Goal: Task Accomplishment & Management: Complete application form

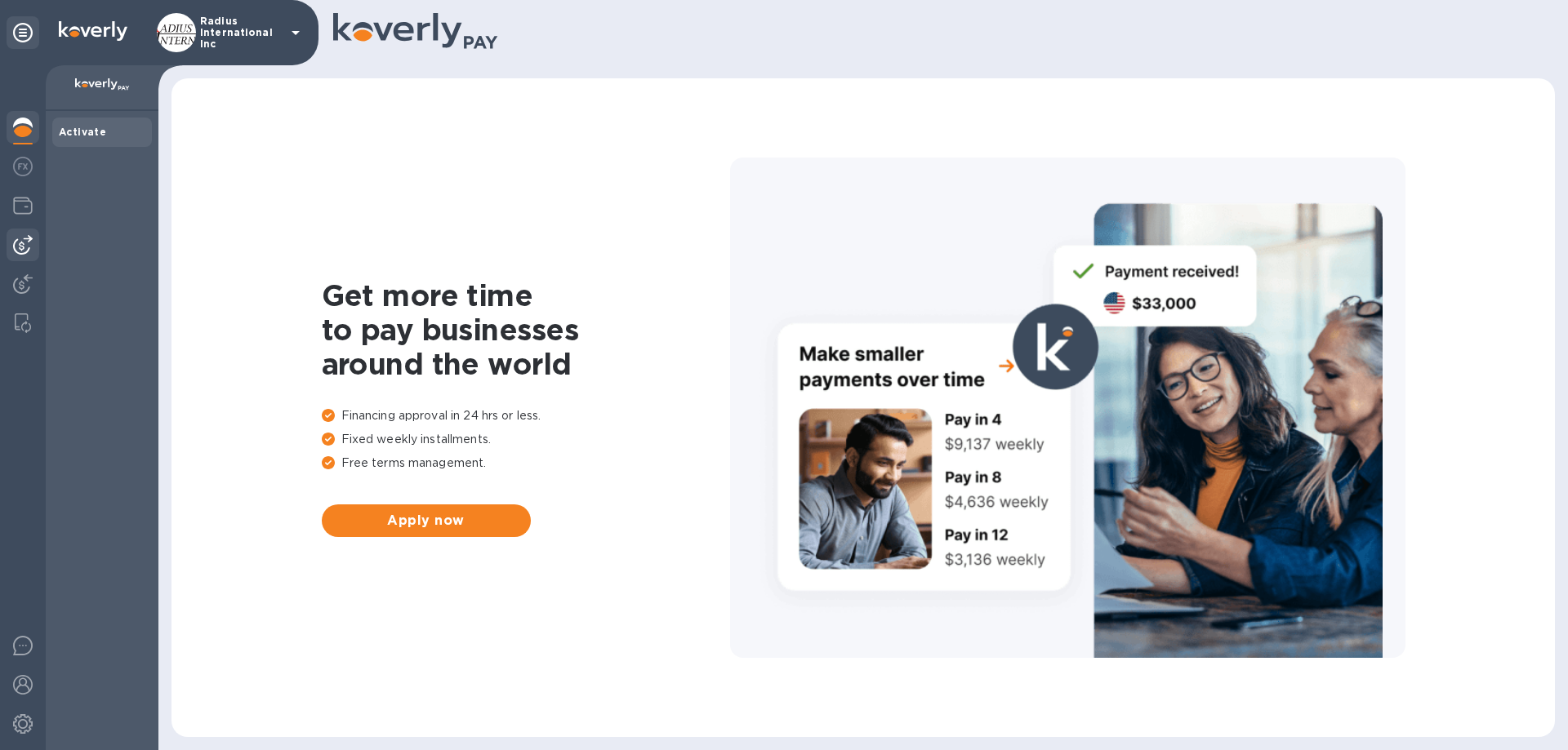
click at [31, 248] on img at bounding box center [22, 244] width 20 height 20
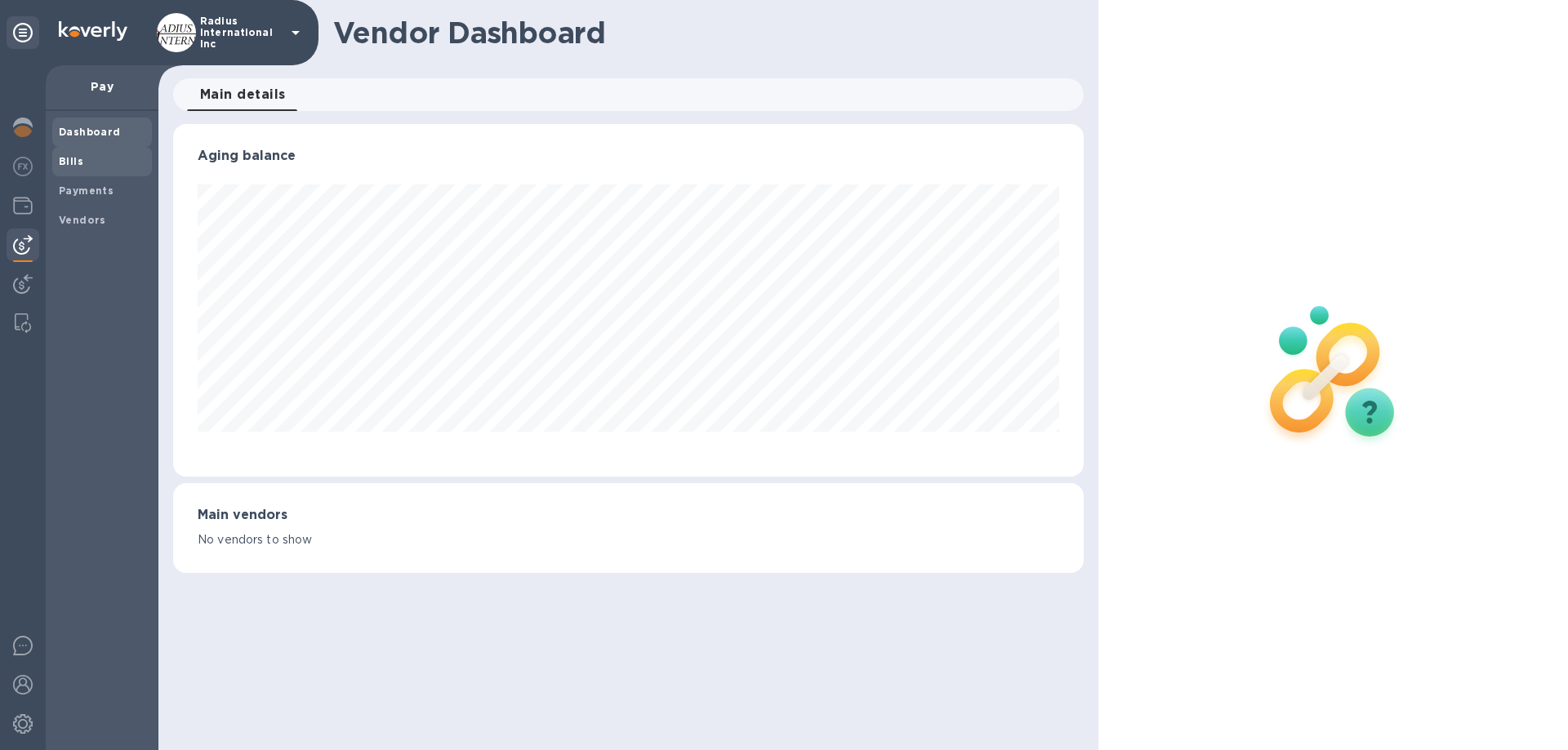
click at [111, 161] on span "Bills" at bounding box center [102, 161] width 87 height 16
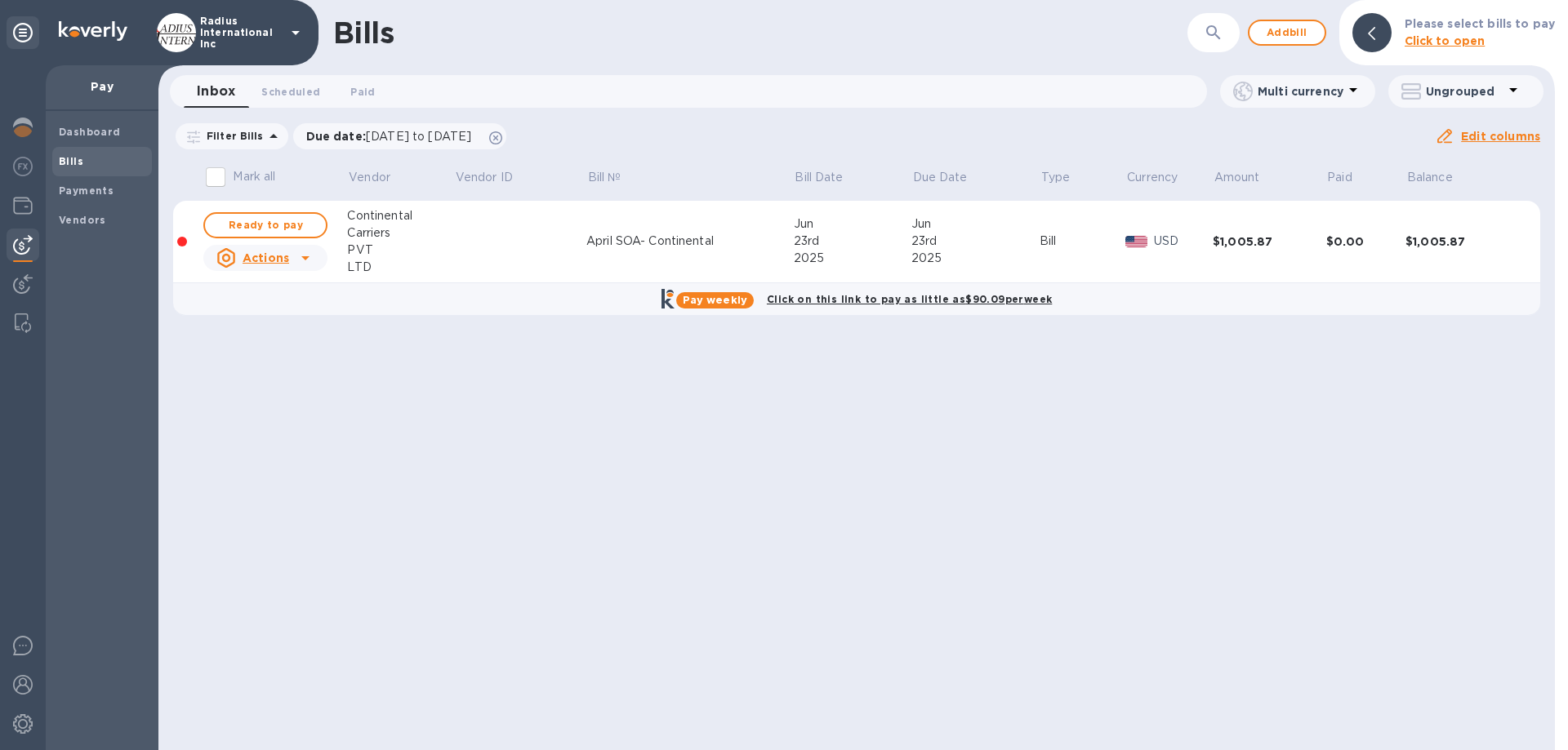
click at [892, 439] on div "Bills ​ Add bill Please select bills to pay Click to open Inbox 0 Scheduled 0 P…" at bounding box center [856, 375] width 1396 height 750
click at [1284, 33] on span "Add bill" at bounding box center [1287, 32] width 49 height 20
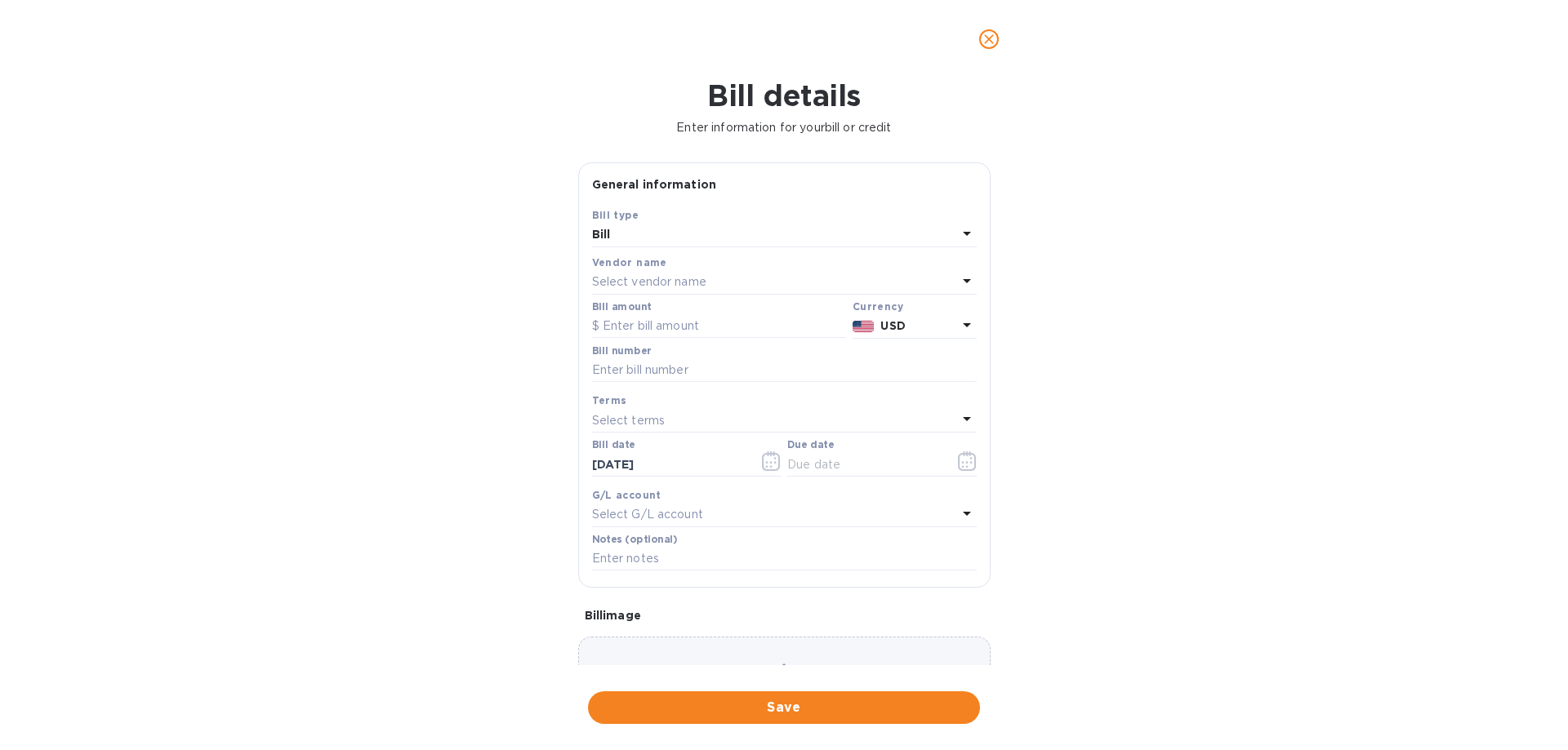
click at [687, 274] on p "Select vendor name" at bounding box center [649, 282] width 114 height 17
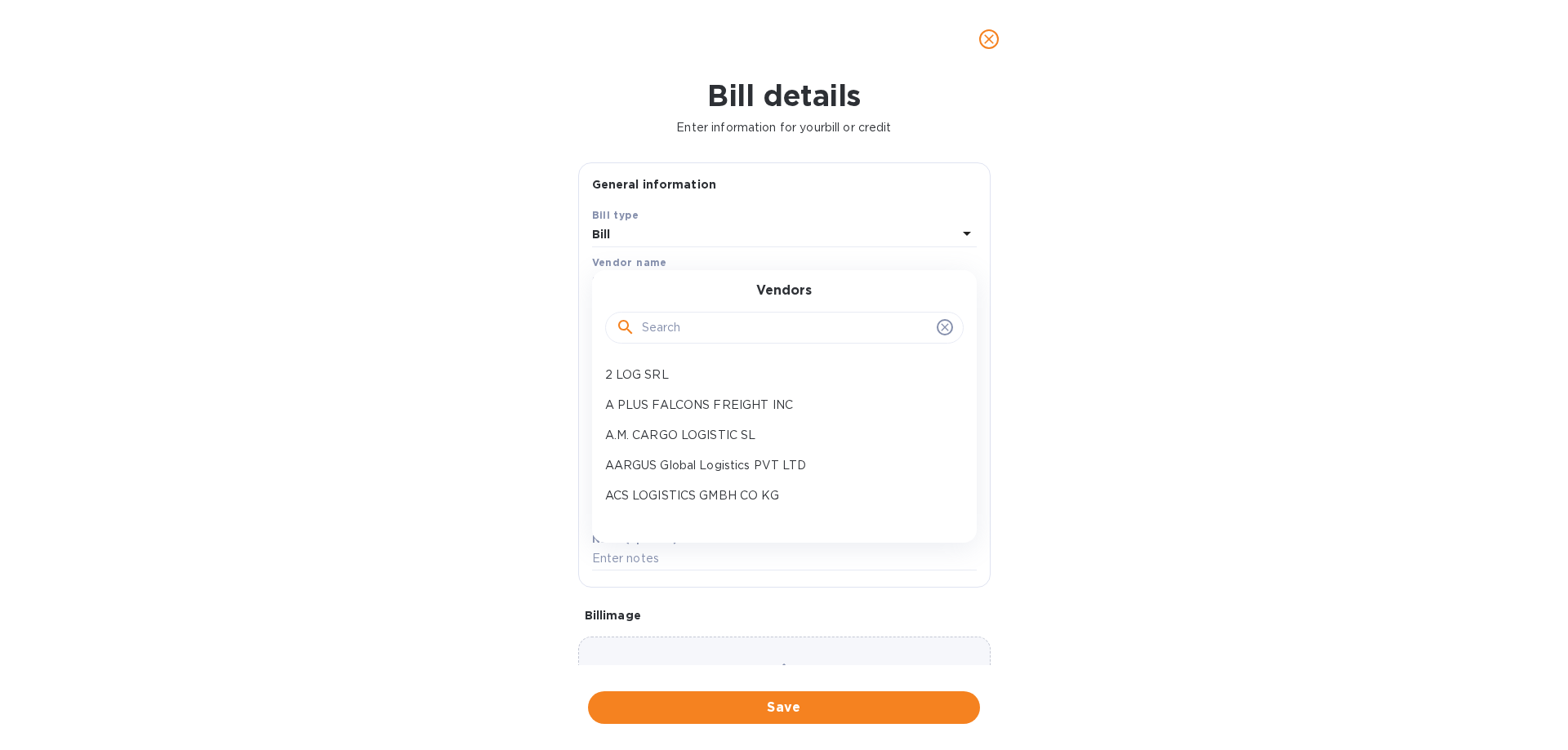
click at [696, 324] on input "text" at bounding box center [785, 327] width 288 height 25
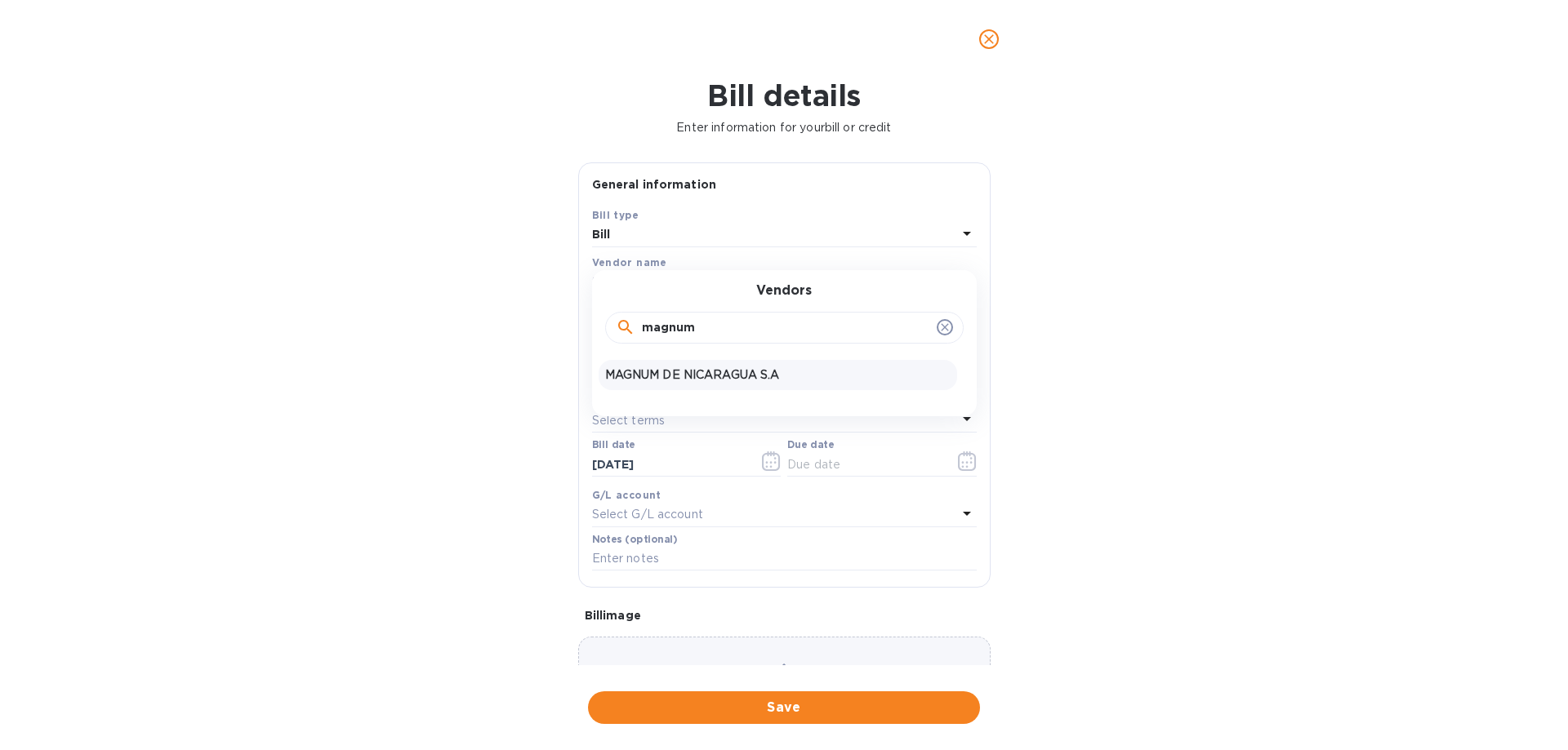
type input "magnum"
click at [675, 377] on p "MAGNUM DE NICARAGUA S.A" at bounding box center [778, 375] width 345 height 17
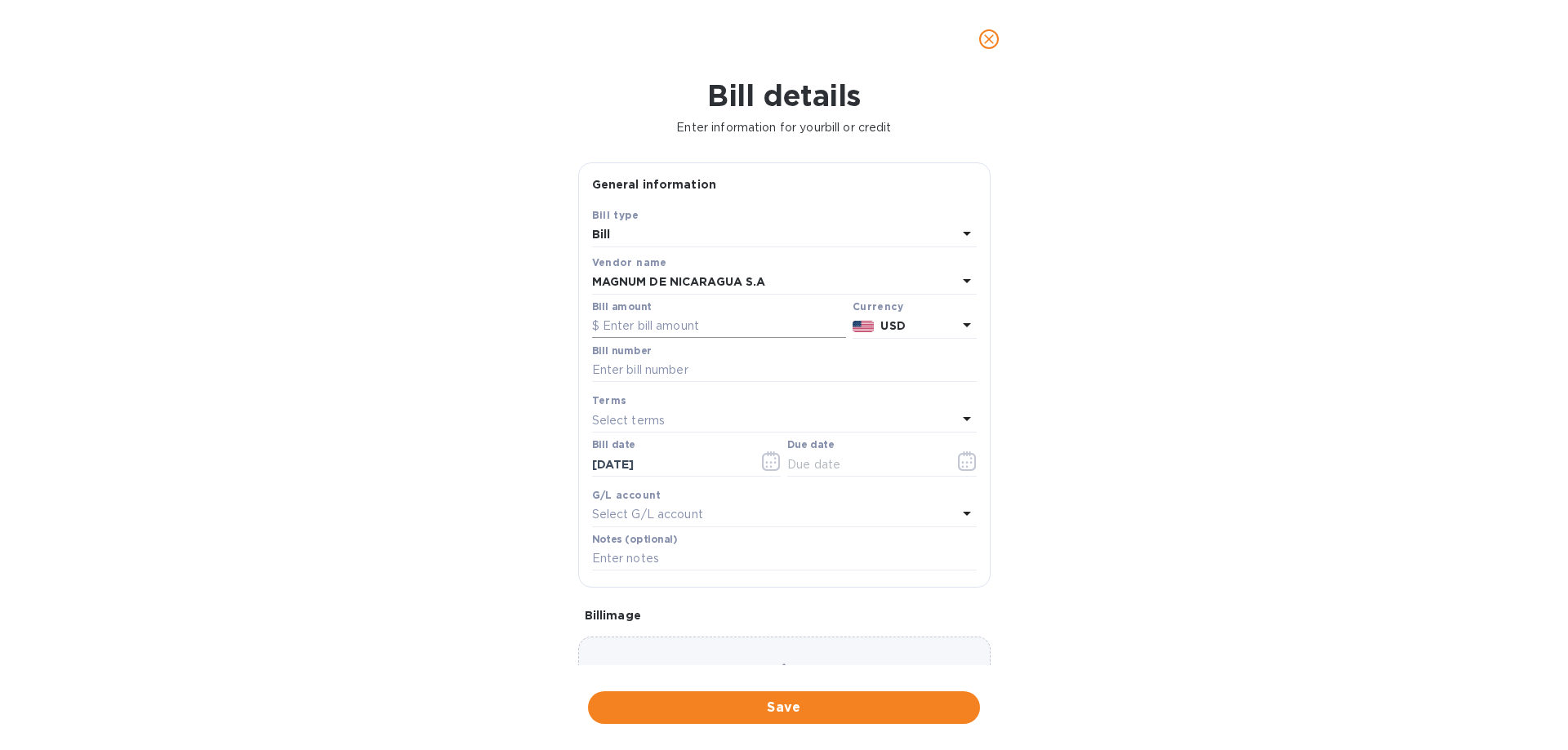
click at [687, 330] on input "text" at bounding box center [719, 327] width 254 height 25
click at [709, 327] on input "text" at bounding box center [719, 327] width 254 height 25
type input "1,503.74"
type input "292"
click at [812, 458] on input "text" at bounding box center [864, 464] width 154 height 25
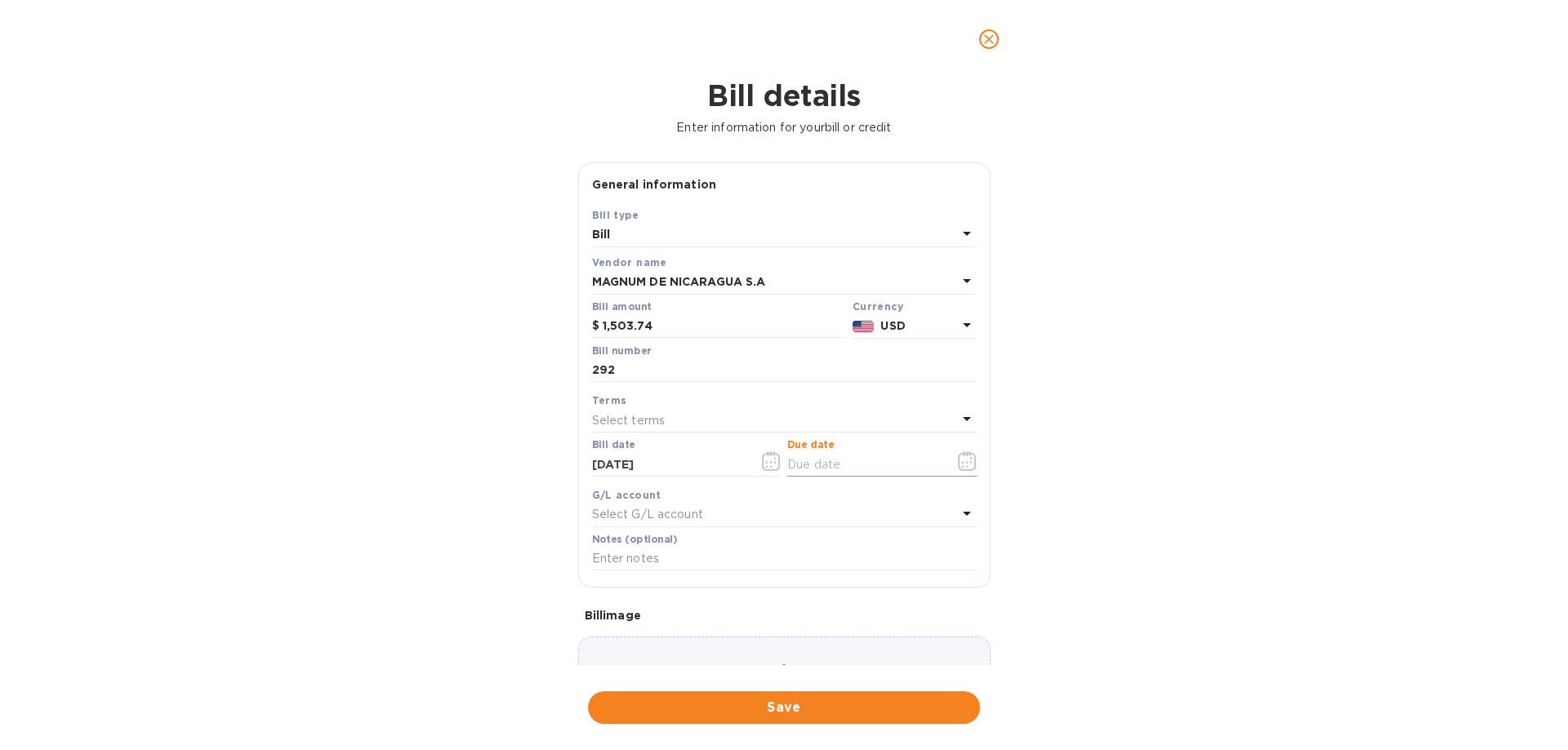
click at [966, 460] on icon "button" at bounding box center [967, 461] width 19 height 20
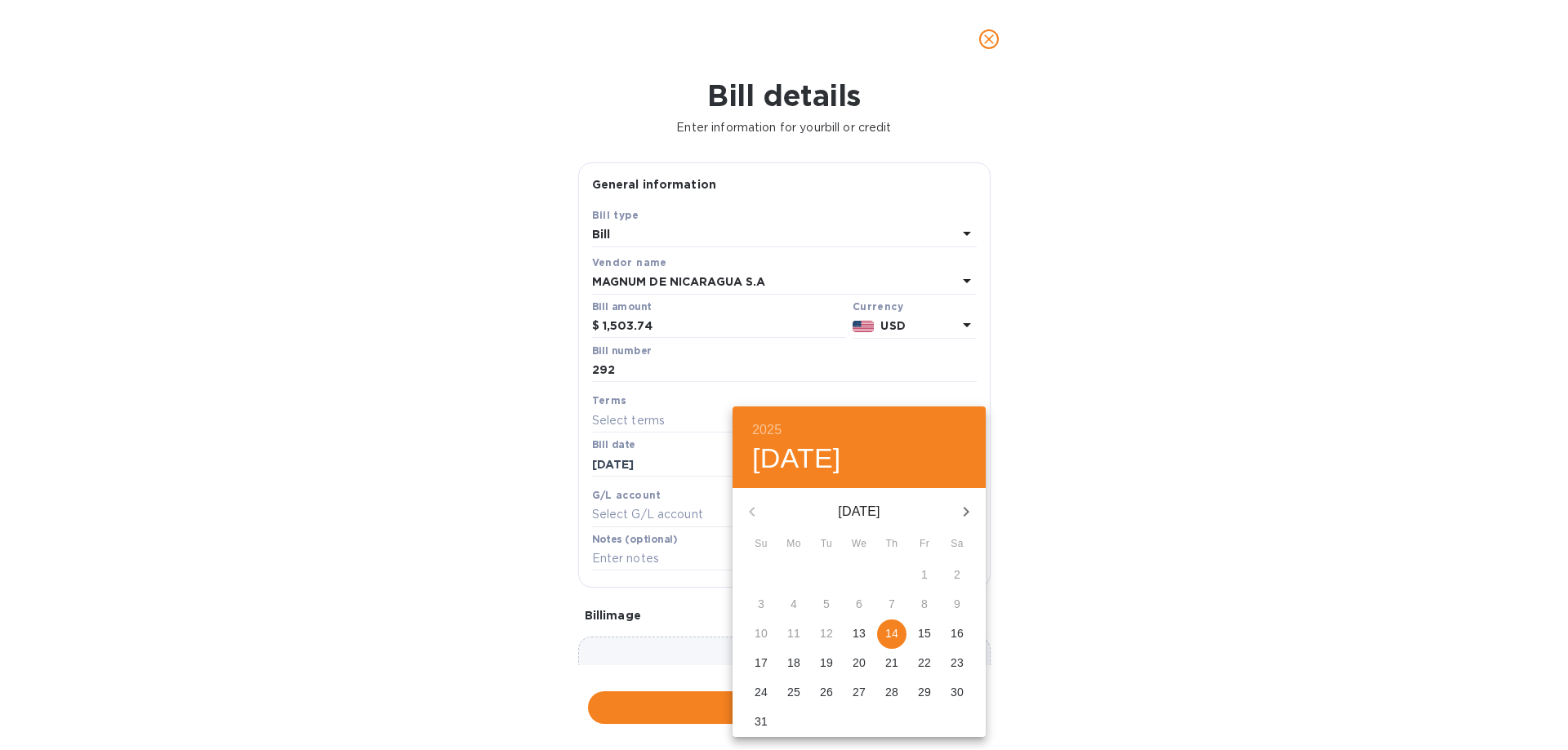
click at [893, 628] on p "14" at bounding box center [891, 633] width 13 height 16
type input "[DATE]"
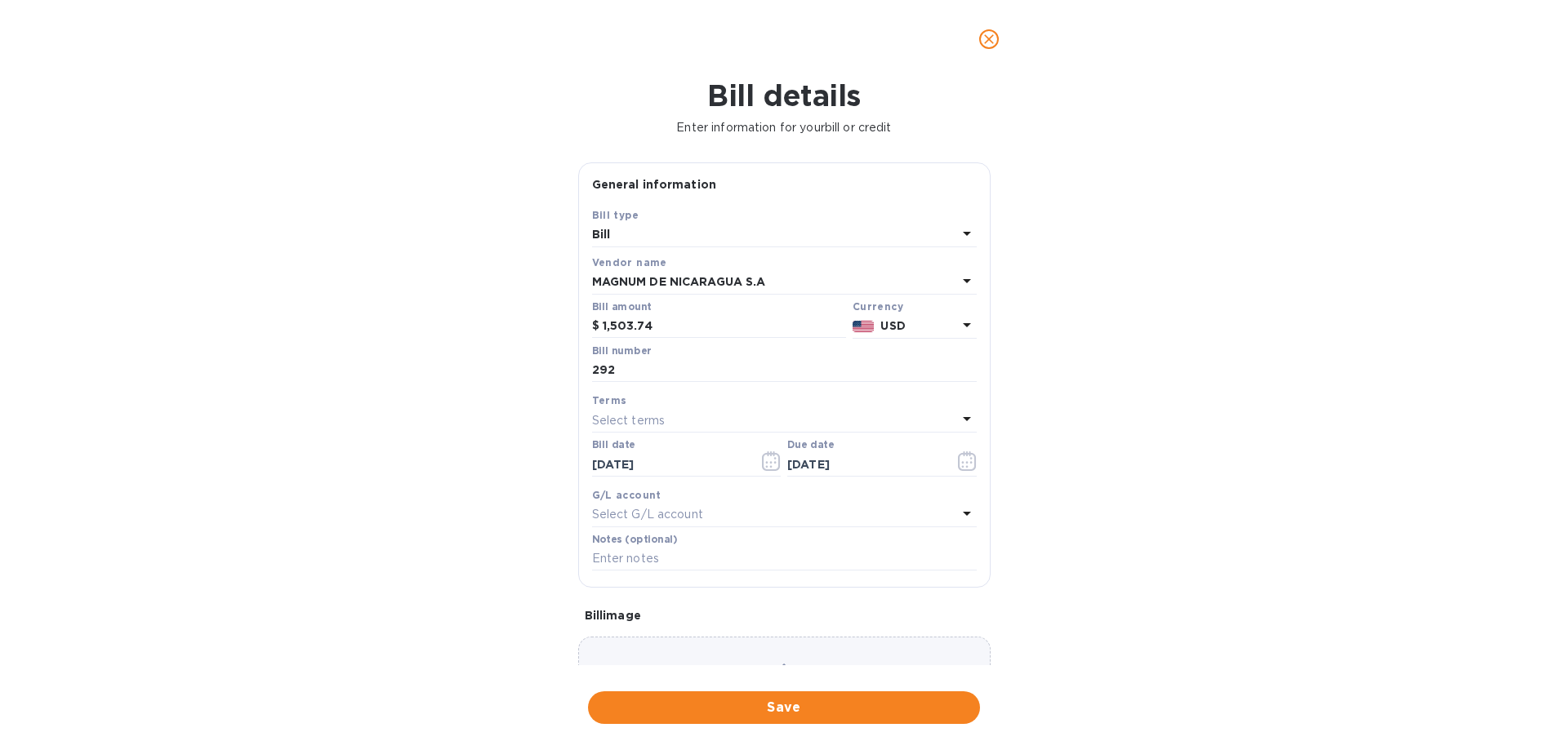
click at [1103, 618] on div "2025 Thu, Aug [DATE] Mo Tu We Th Fr Sa 27 28 29 30 31 1 2 3 4 5 6 7 8 9 10 11 1…" at bounding box center [784, 375] width 1568 height 750
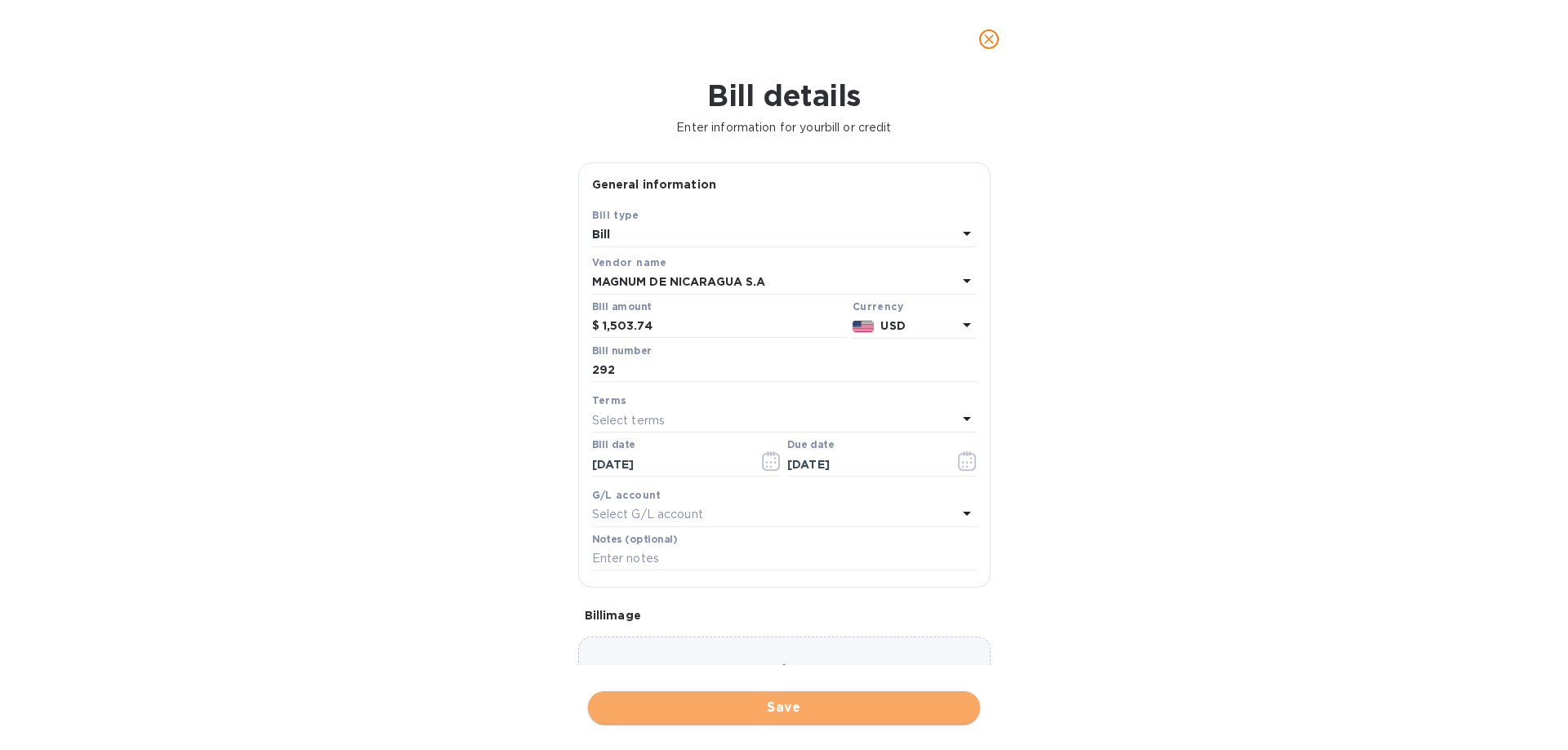
click at [919, 702] on span "Save" at bounding box center [784, 707] width 366 height 20
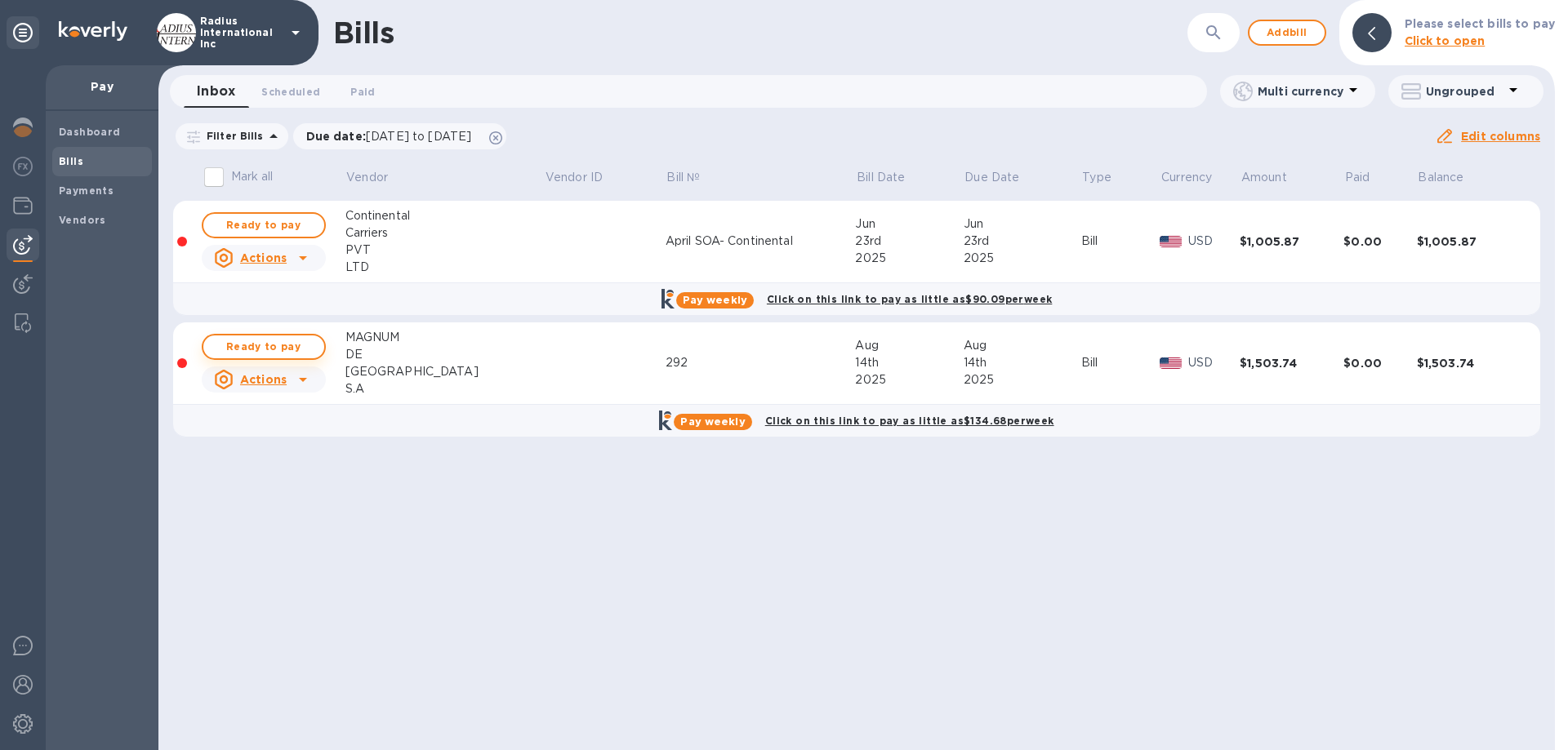
click at [284, 347] on span "Ready to pay" at bounding box center [263, 346] width 94 height 20
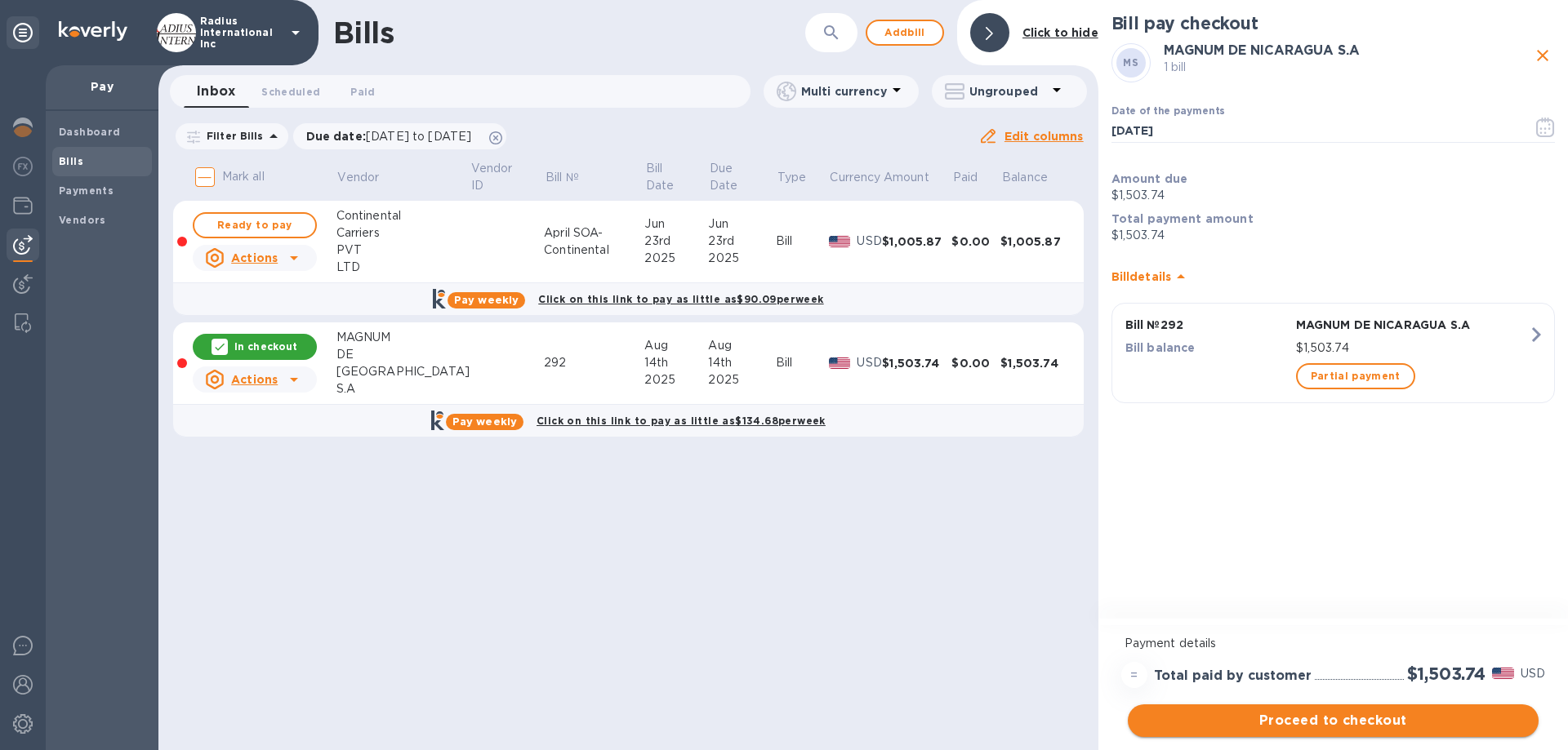
click at [1377, 714] on span "Proceed to checkout" at bounding box center [1333, 720] width 385 height 20
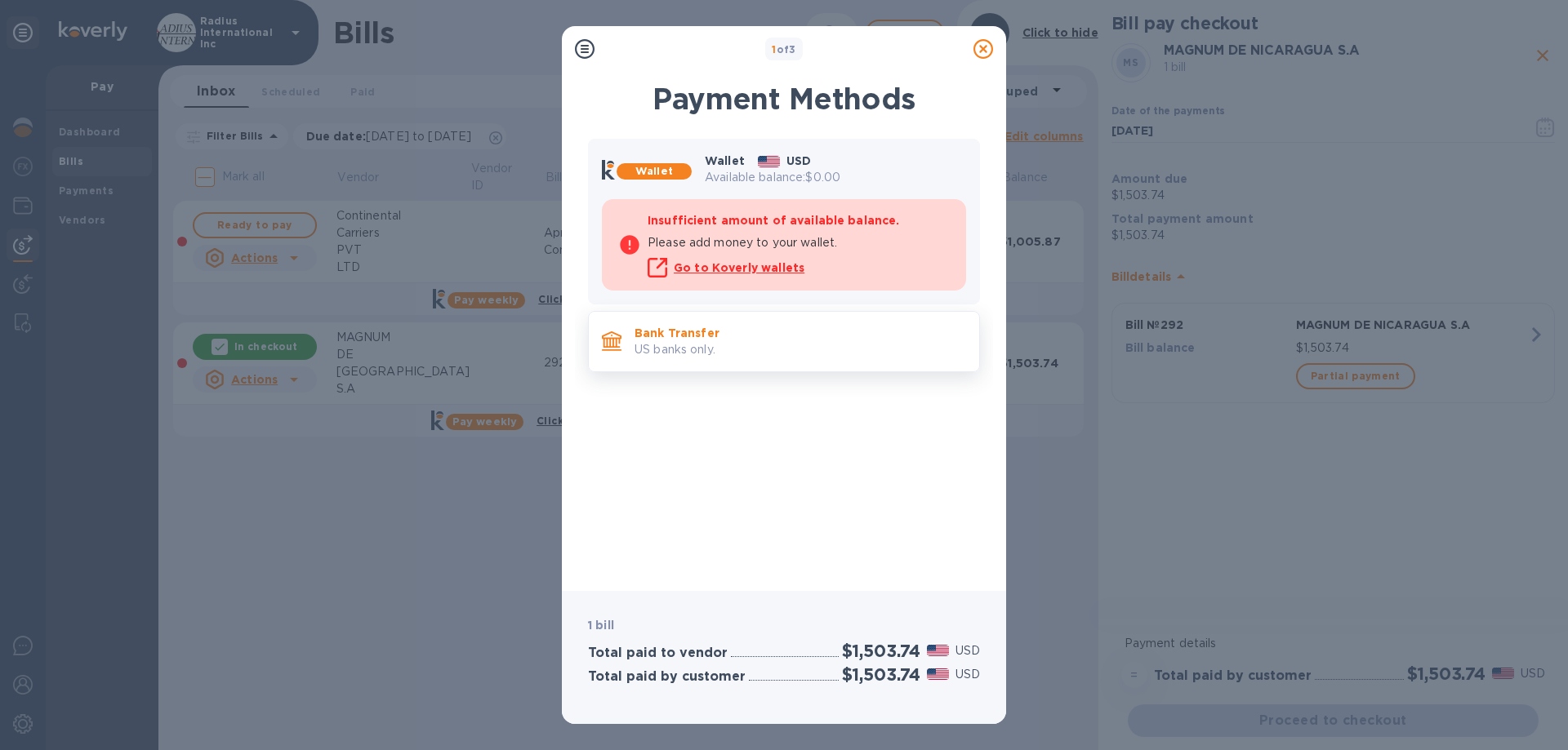
click at [777, 325] on p "Bank Transfer" at bounding box center [801, 332] width 332 height 16
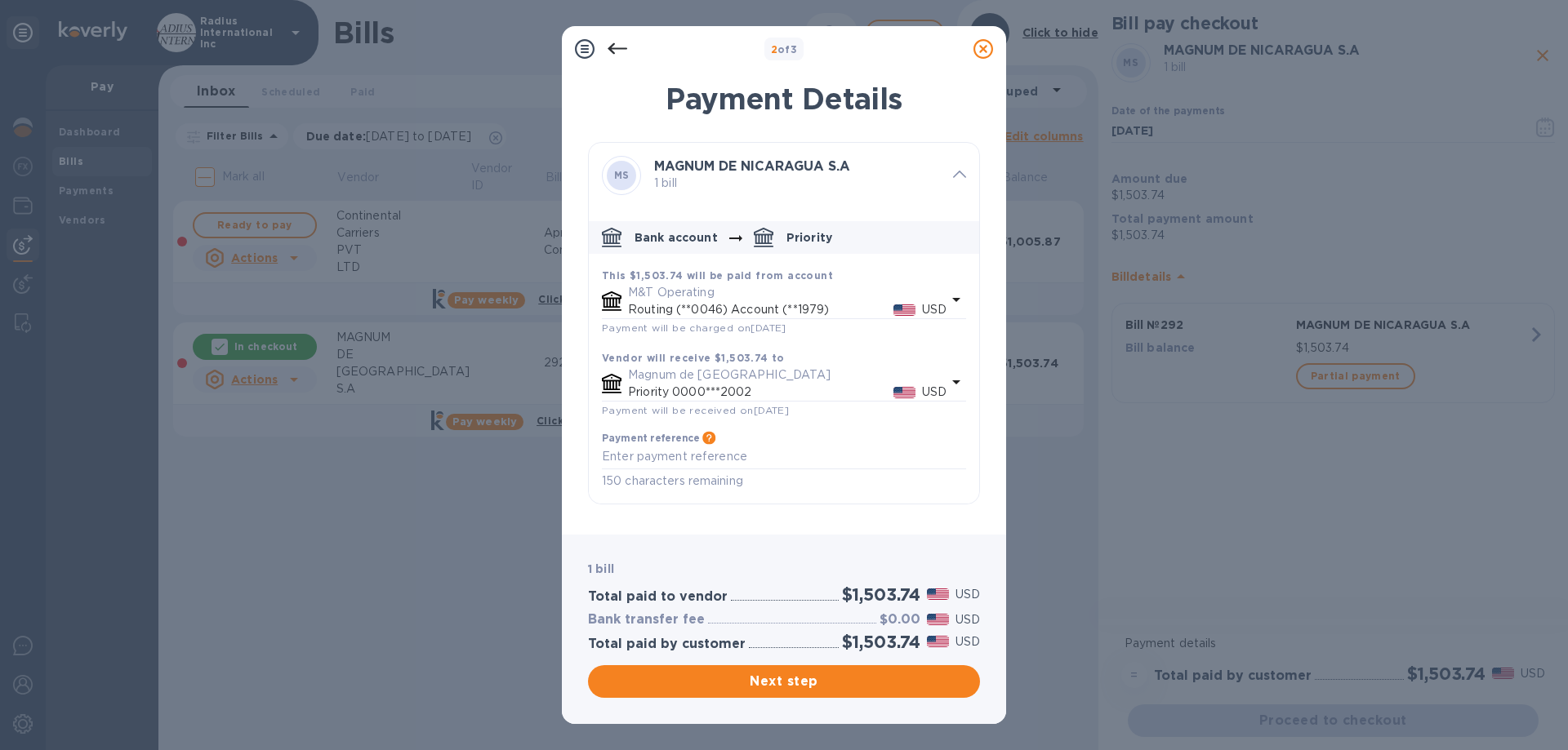
drag, startPoint x: 847, startPoint y: 681, endPoint x: 906, endPoint y: 554, distance: 140.0
click at [847, 679] on span "Next step" at bounding box center [784, 681] width 366 height 20
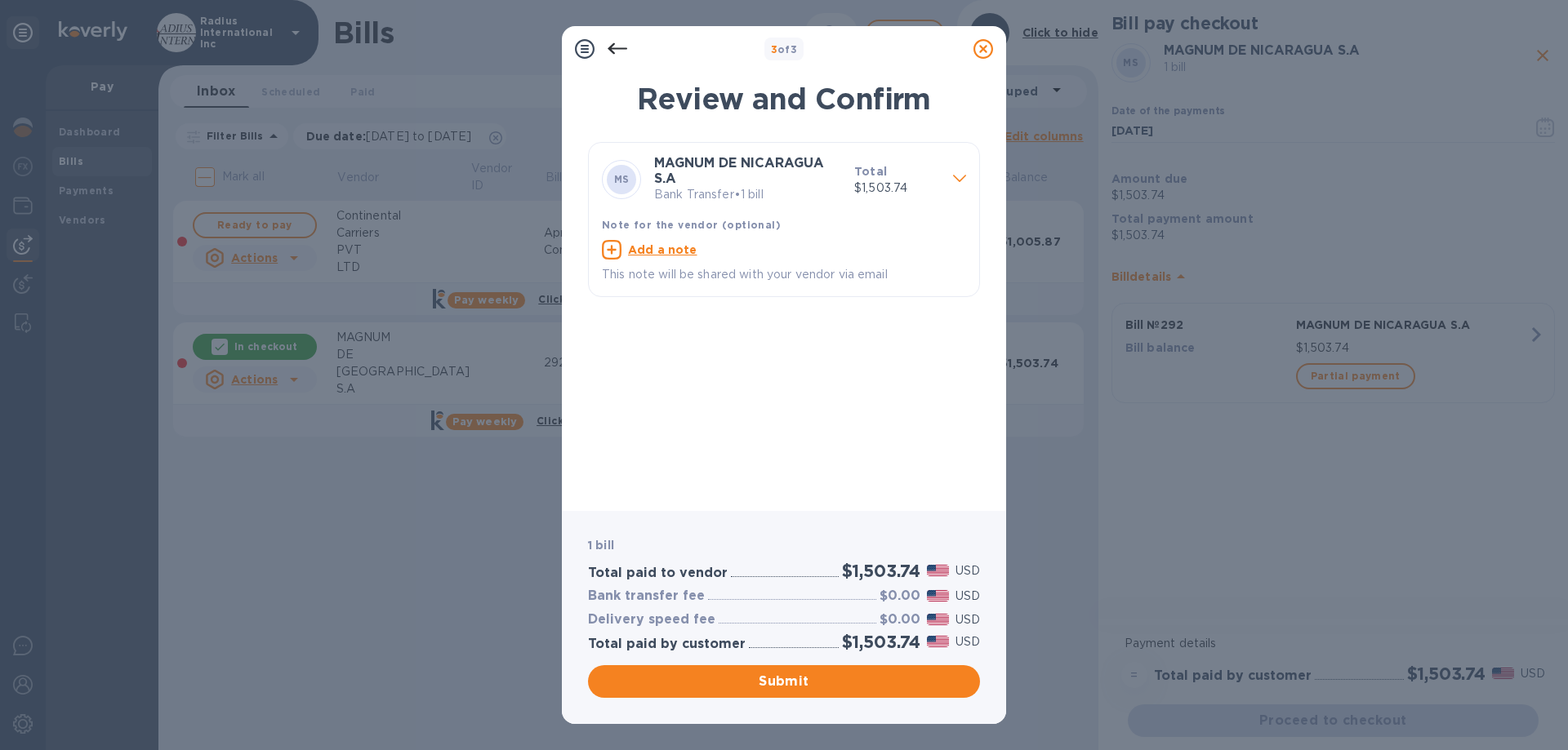
drag, startPoint x: 821, startPoint y: 677, endPoint x: 765, endPoint y: 721, distance: 71.2
click at [821, 677] on span "Submit" at bounding box center [784, 681] width 366 height 20
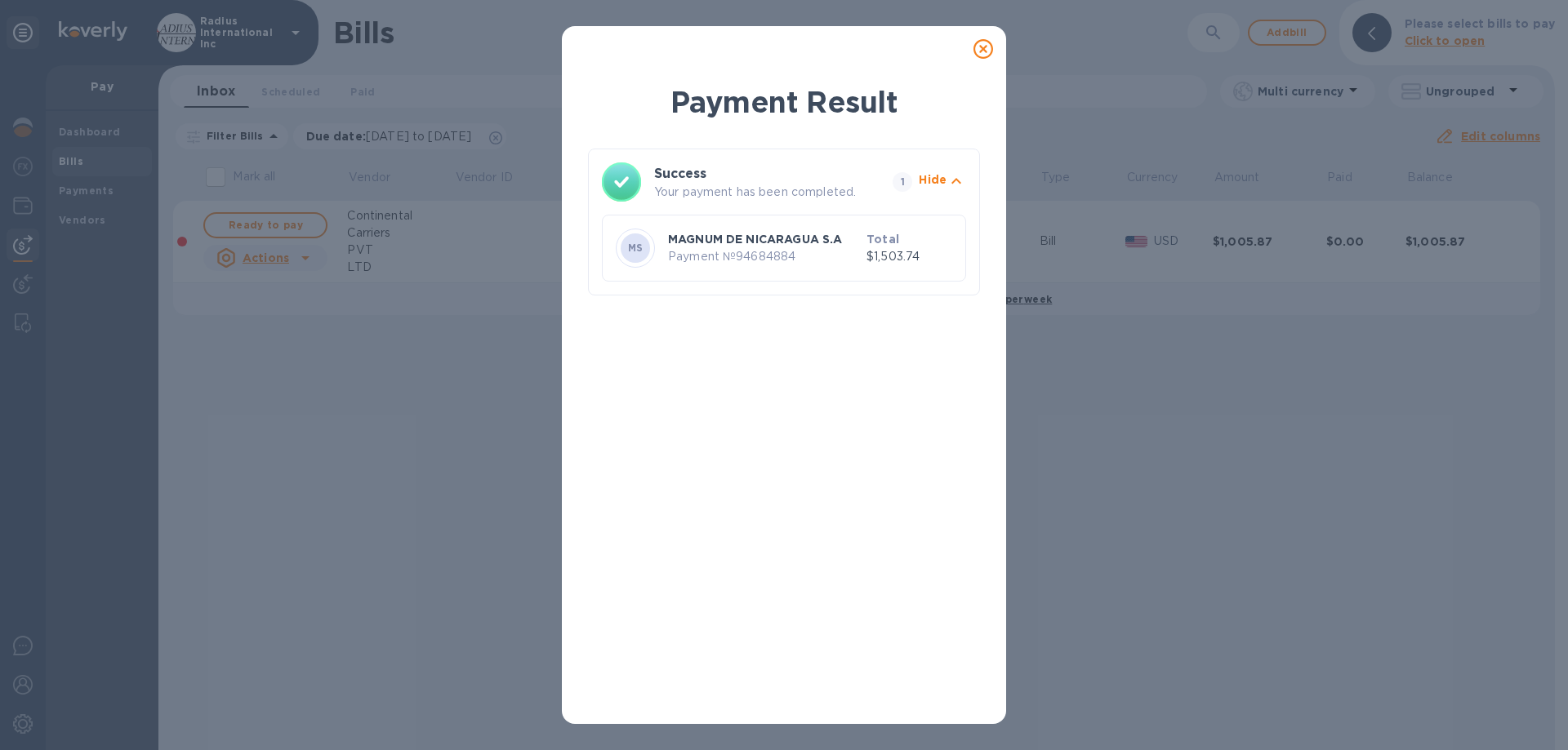
click at [987, 50] on icon at bounding box center [983, 48] width 20 height 20
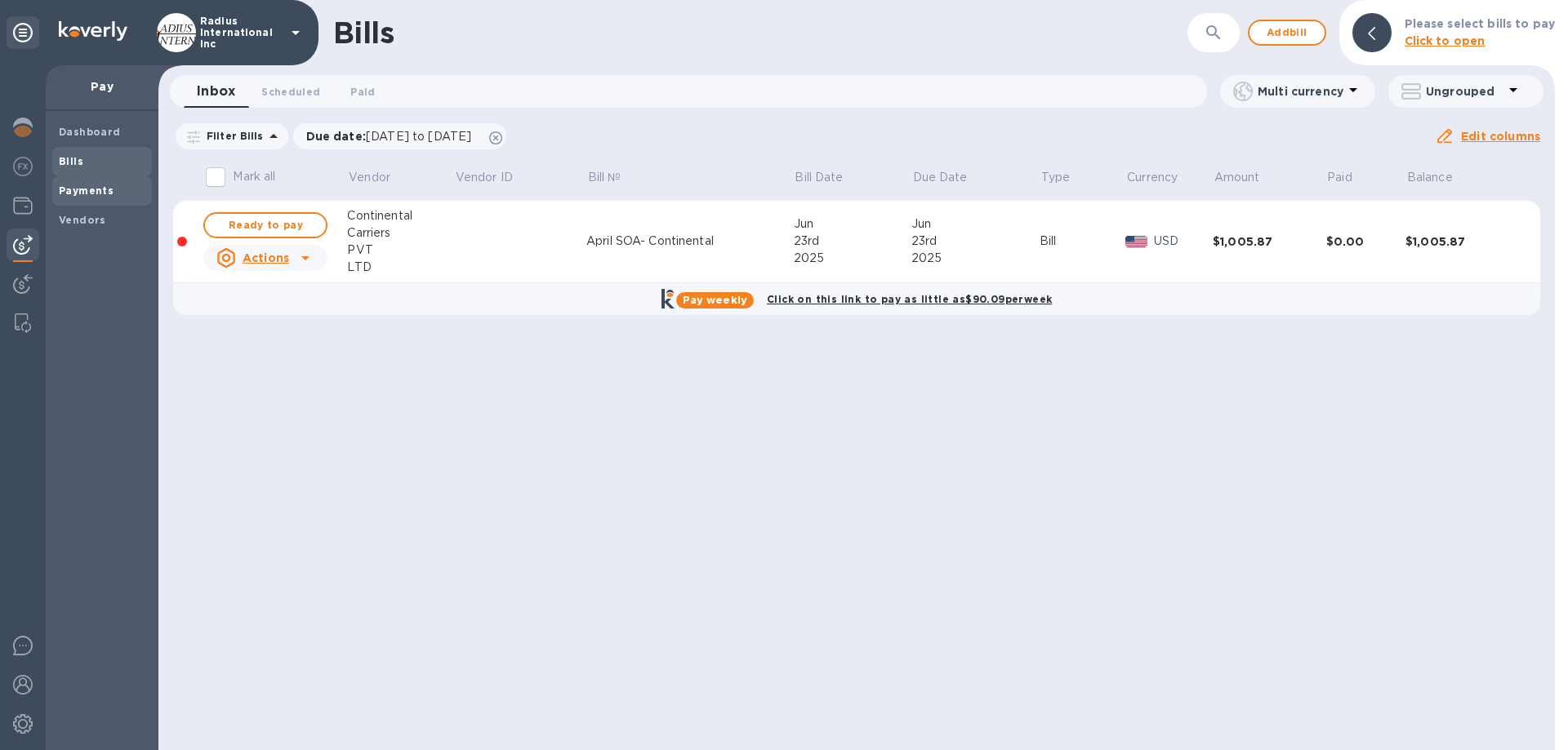
click at [121, 190] on span "Payments" at bounding box center [102, 190] width 87 height 16
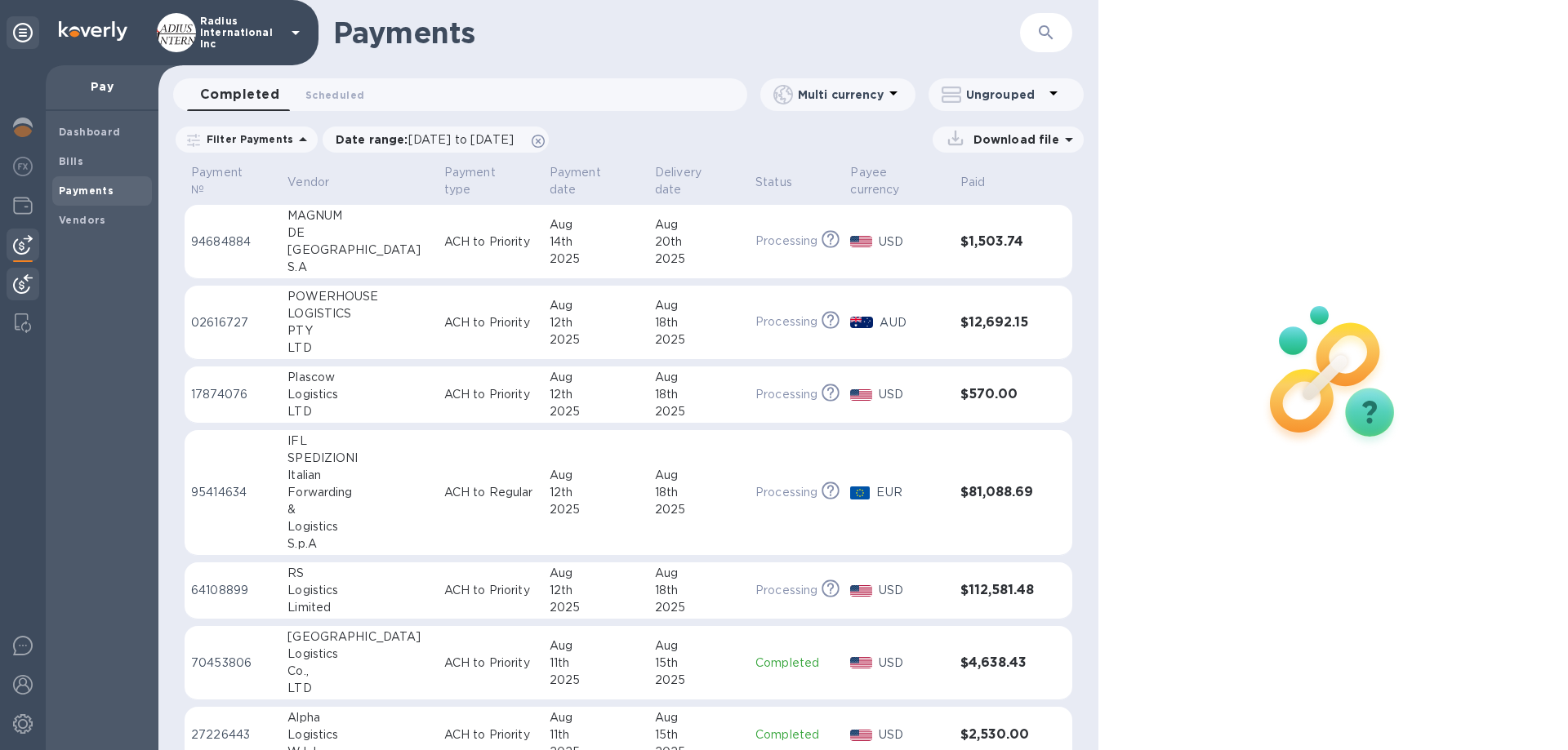
click at [14, 281] on img at bounding box center [22, 284] width 20 height 20
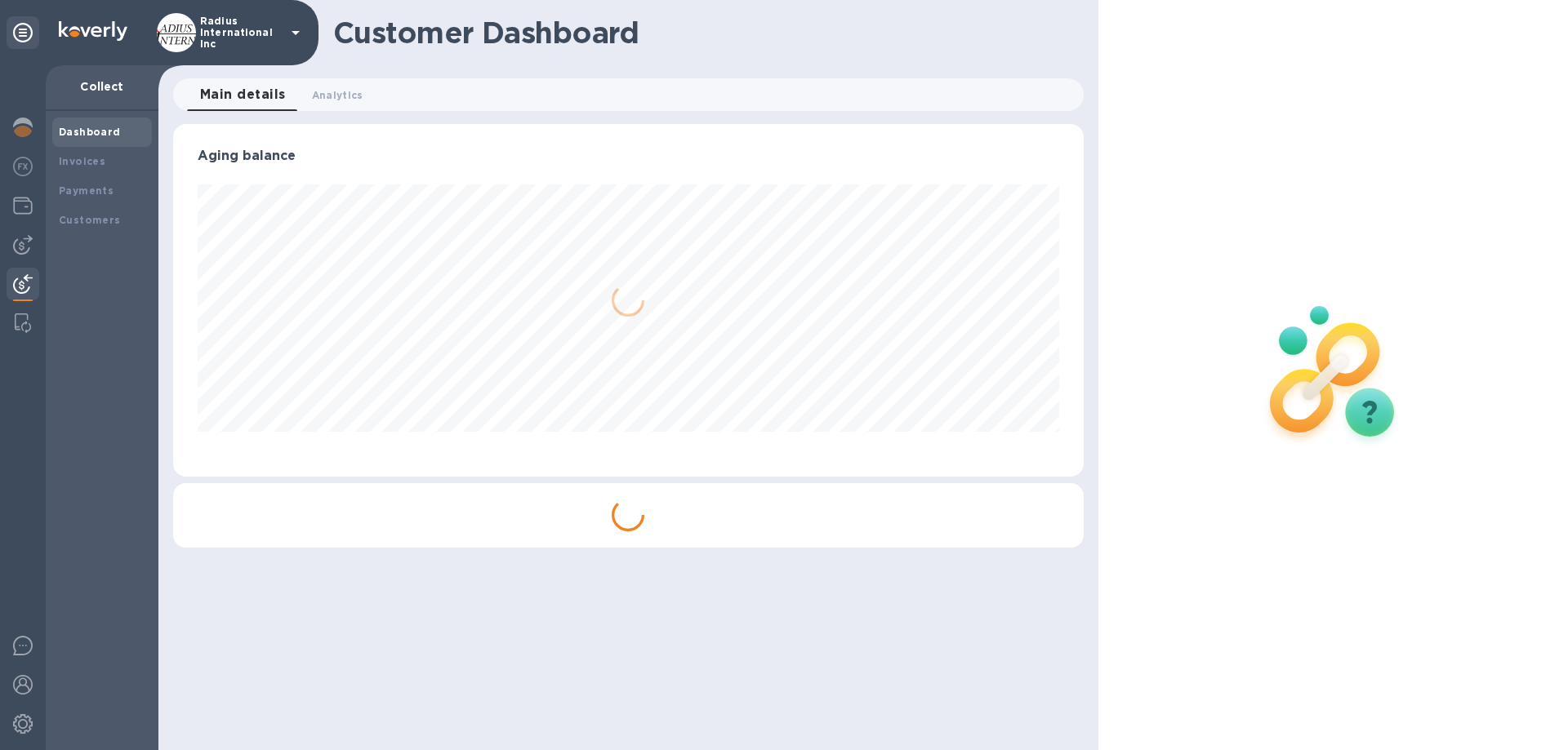
scroll to position [353, 909]
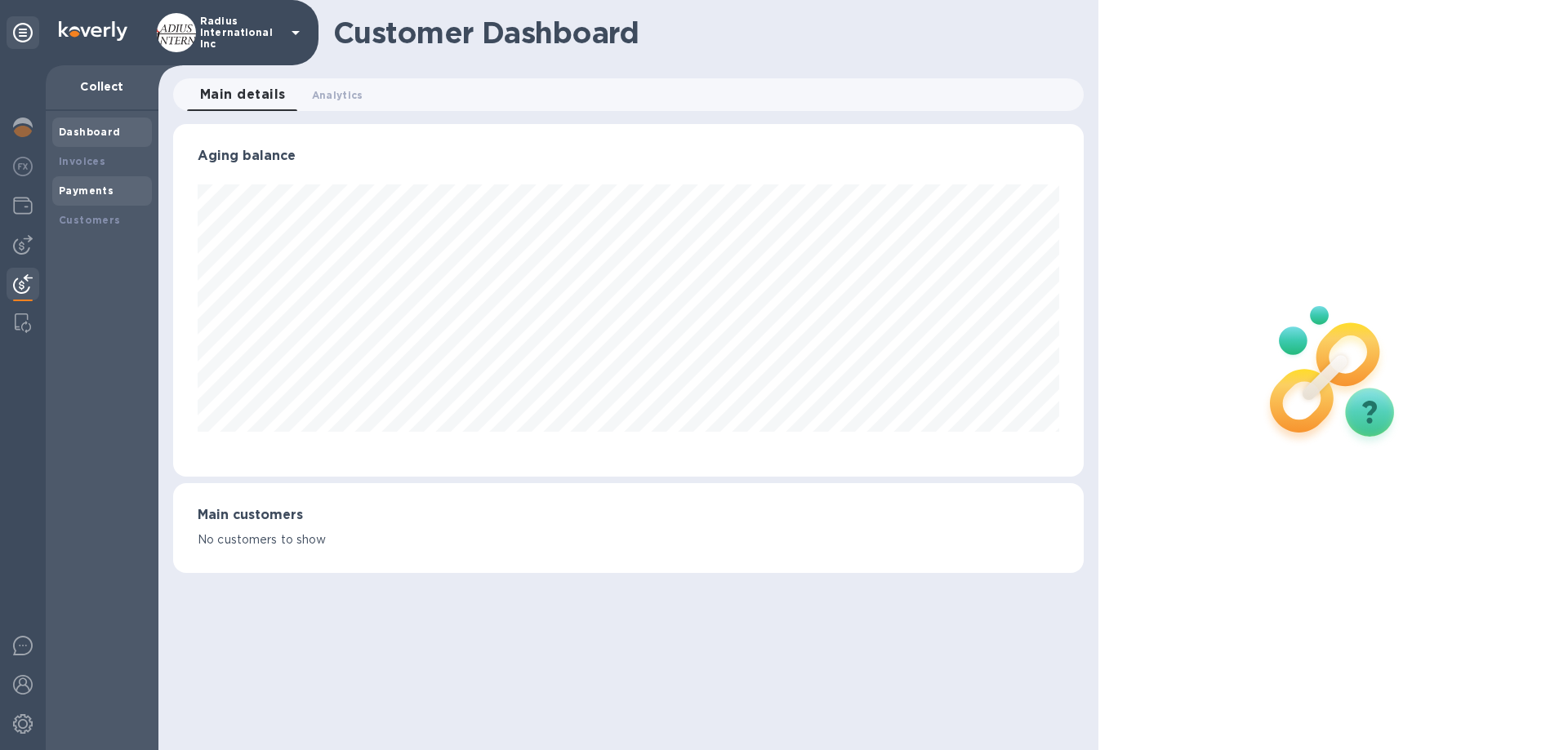
click at [107, 191] on b "Payments" at bounding box center [86, 190] width 54 height 12
